Goal: Task Accomplishment & Management: Manage account settings

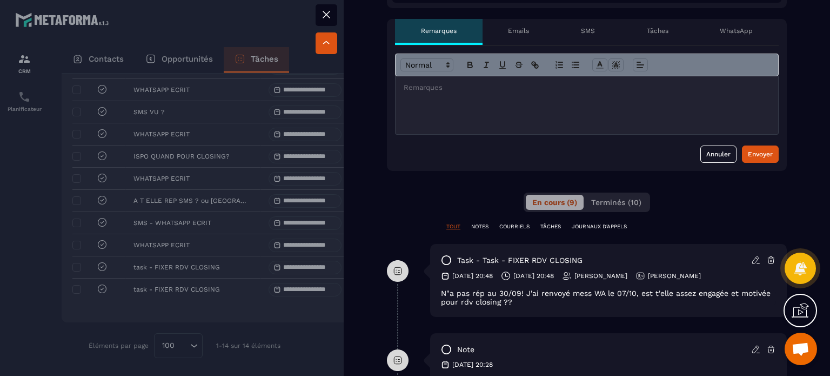
scroll to position [432, 0]
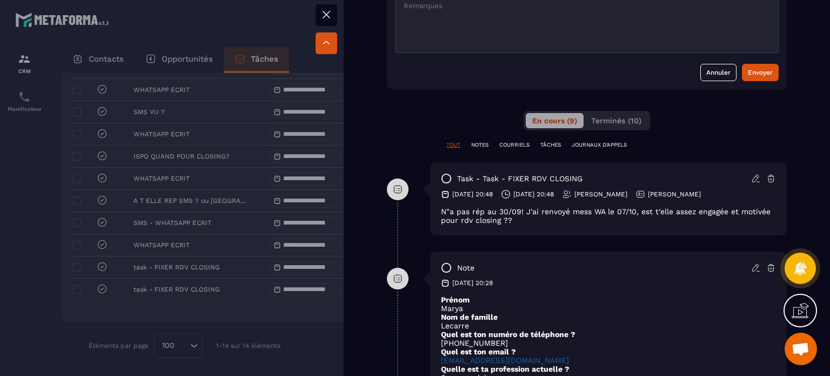
click at [751, 177] on icon at bounding box center [756, 178] width 10 height 10
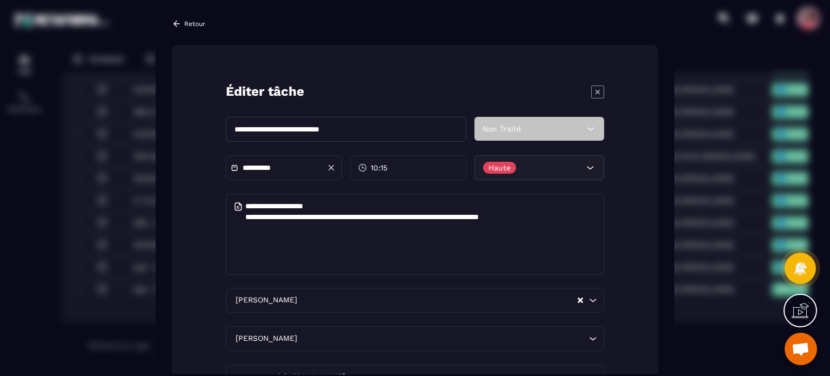
click at [191, 16] on div "**********" at bounding box center [415, 188] width 519 height 371
click at [191, 21] on div "Retour" at bounding box center [189, 24] width 34 height 10
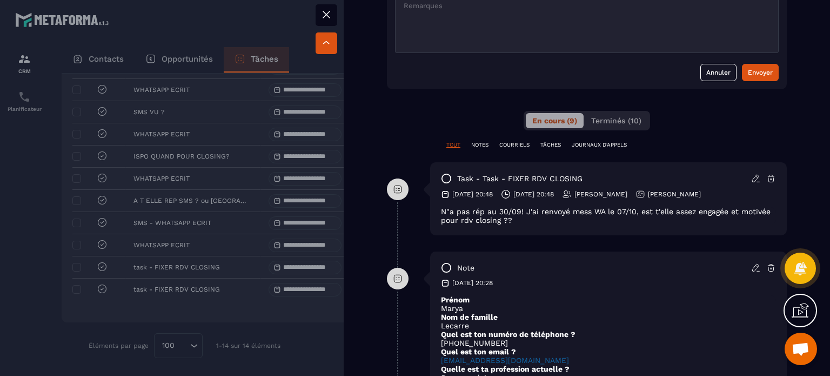
click at [329, 11] on icon at bounding box center [326, 14] width 6 height 6
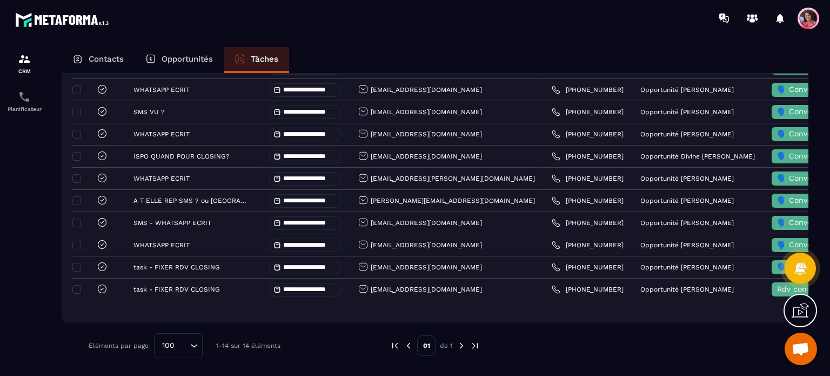
click at [191, 58] on p "Opportunités" at bounding box center [187, 59] width 51 height 10
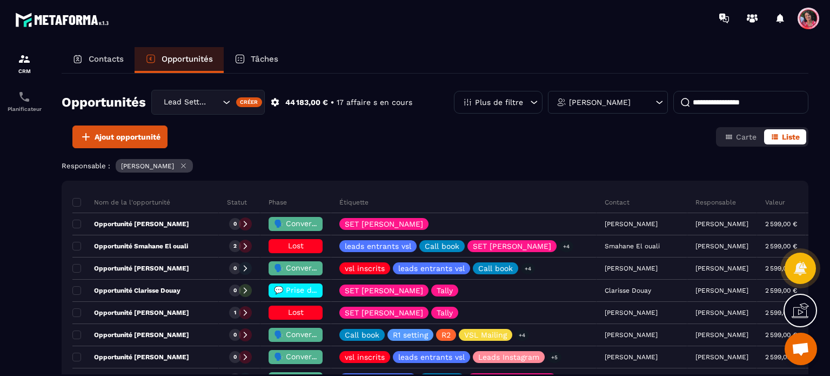
click at [724, 96] on input at bounding box center [740, 102] width 135 height 23
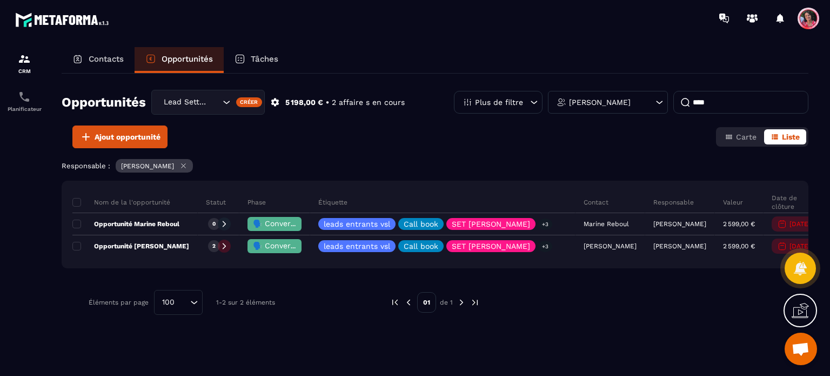
type input "****"
click at [209, 105] on input "Search for option" at bounding box center [214, 102] width 11 height 12
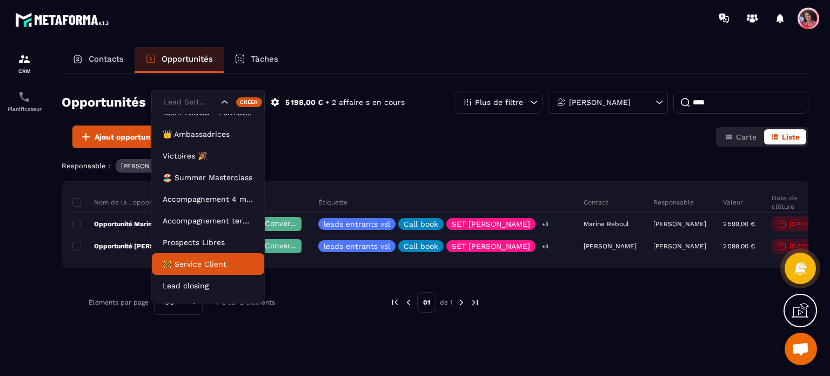
scroll to position [49, 0]
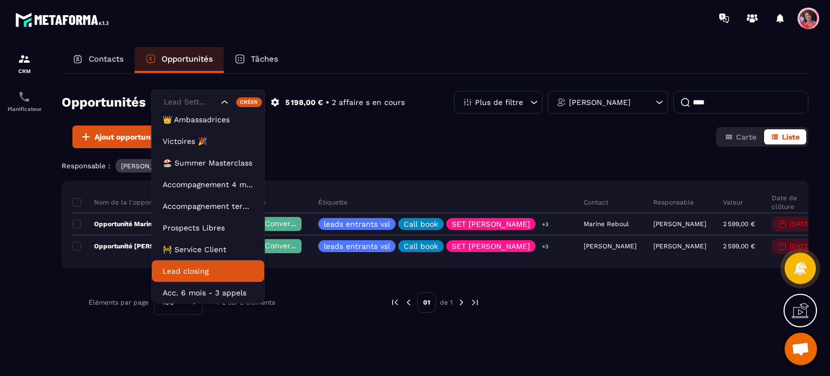
click at [210, 274] on p "Lead closing" at bounding box center [208, 270] width 91 height 11
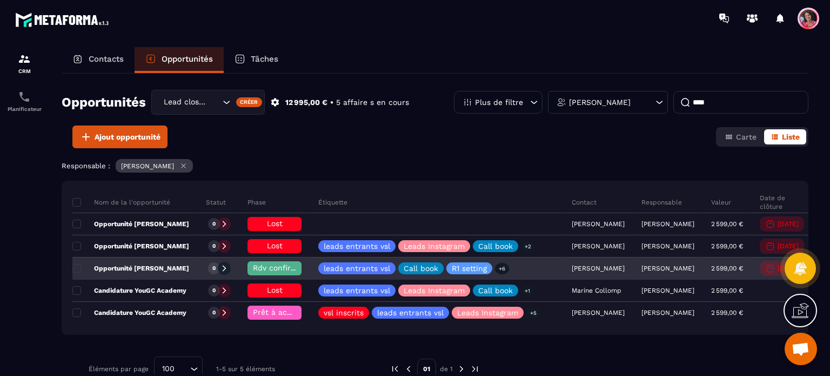
click at [266, 263] on div "Rdv confirmé ✅" at bounding box center [274, 268] width 54 height 14
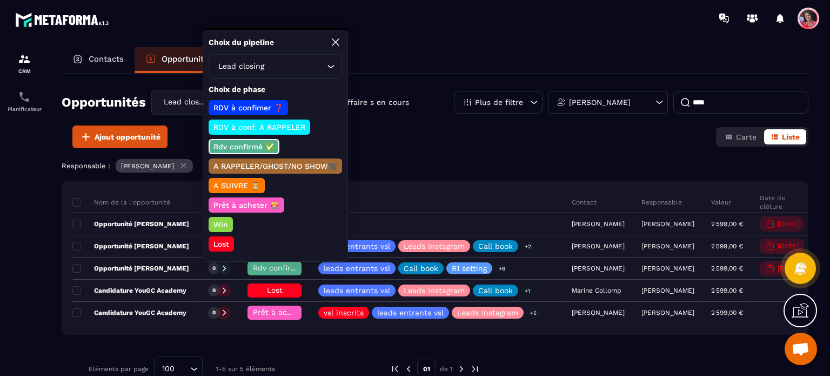
click at [254, 68] on div "Lead closing" at bounding box center [270, 67] width 111 height 12
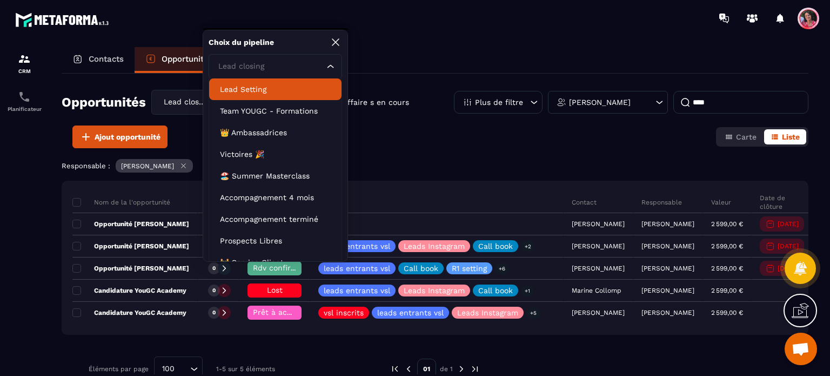
click at [259, 90] on p "Lead Setting" at bounding box center [275, 89] width 111 height 11
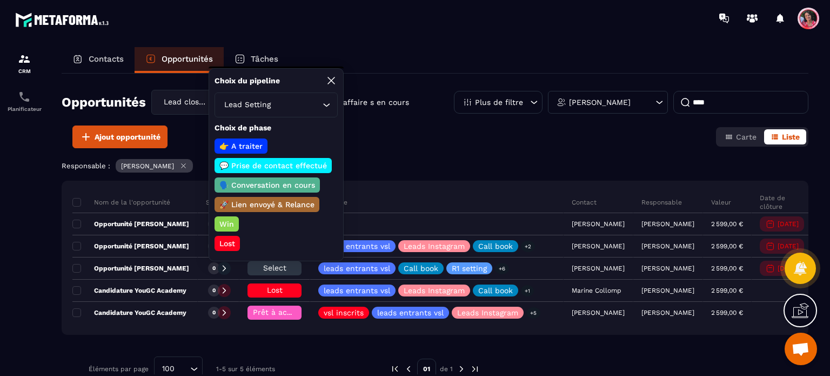
click at [278, 185] on p "🗣️ Conversation en cours" at bounding box center [267, 184] width 99 height 11
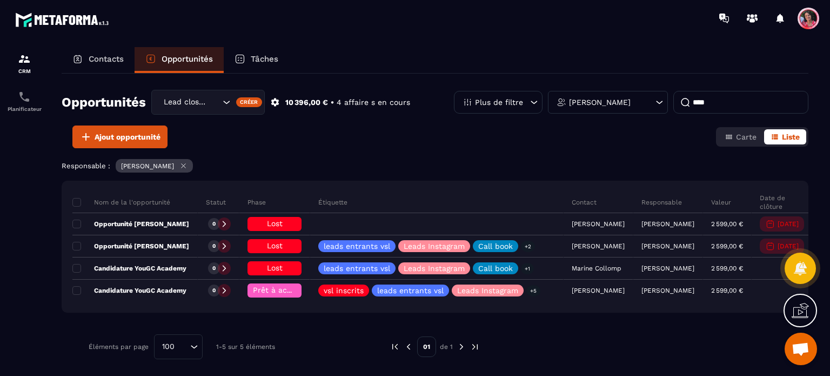
click at [272, 60] on p "Tâches" at bounding box center [265, 59] width 28 height 10
